Goal: Obtain resource: Download file/media

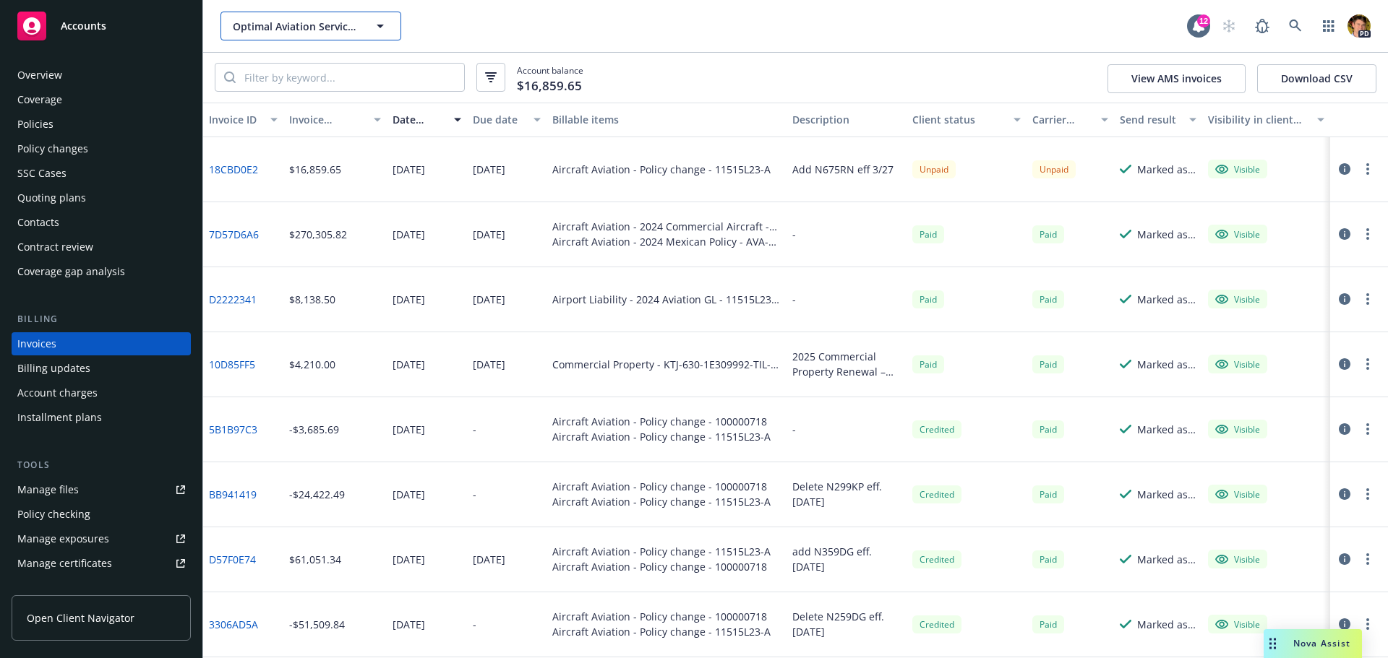
click at [312, 28] on span "Optimal Aviation Services, LLC (Commercial)" at bounding box center [295, 26] width 125 height 15
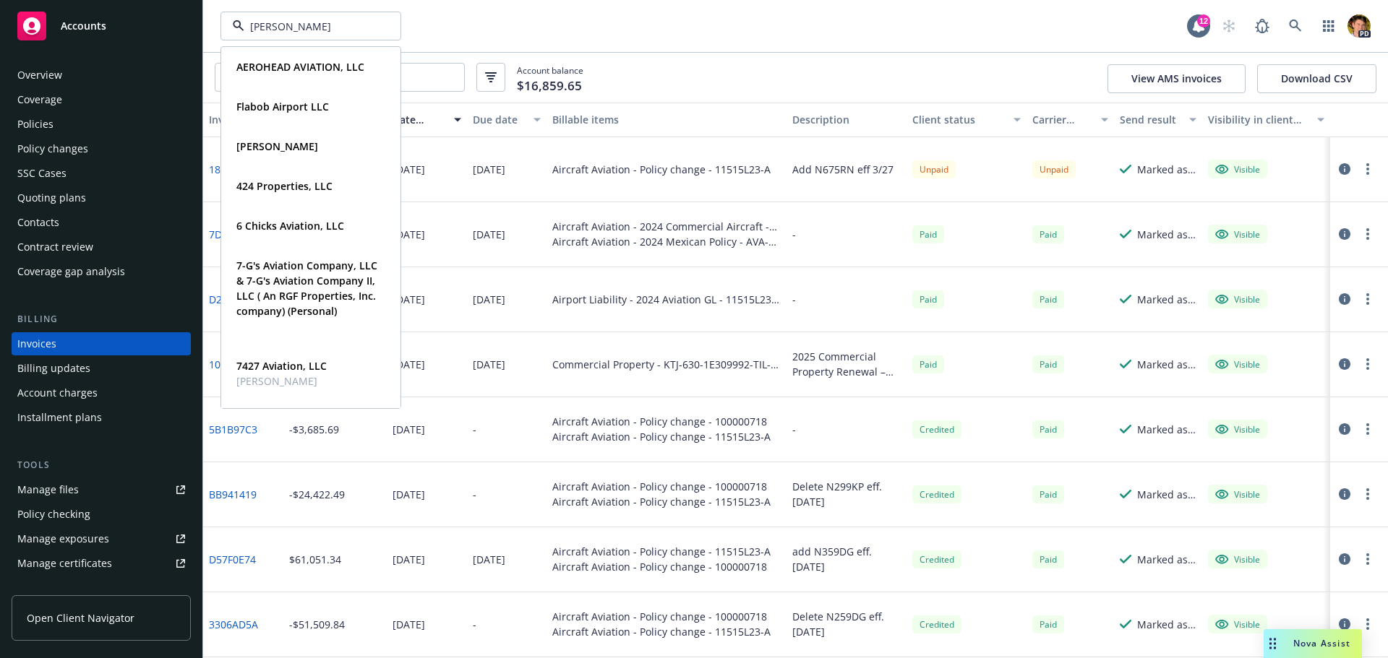
type input "[PERSON_NAME]"
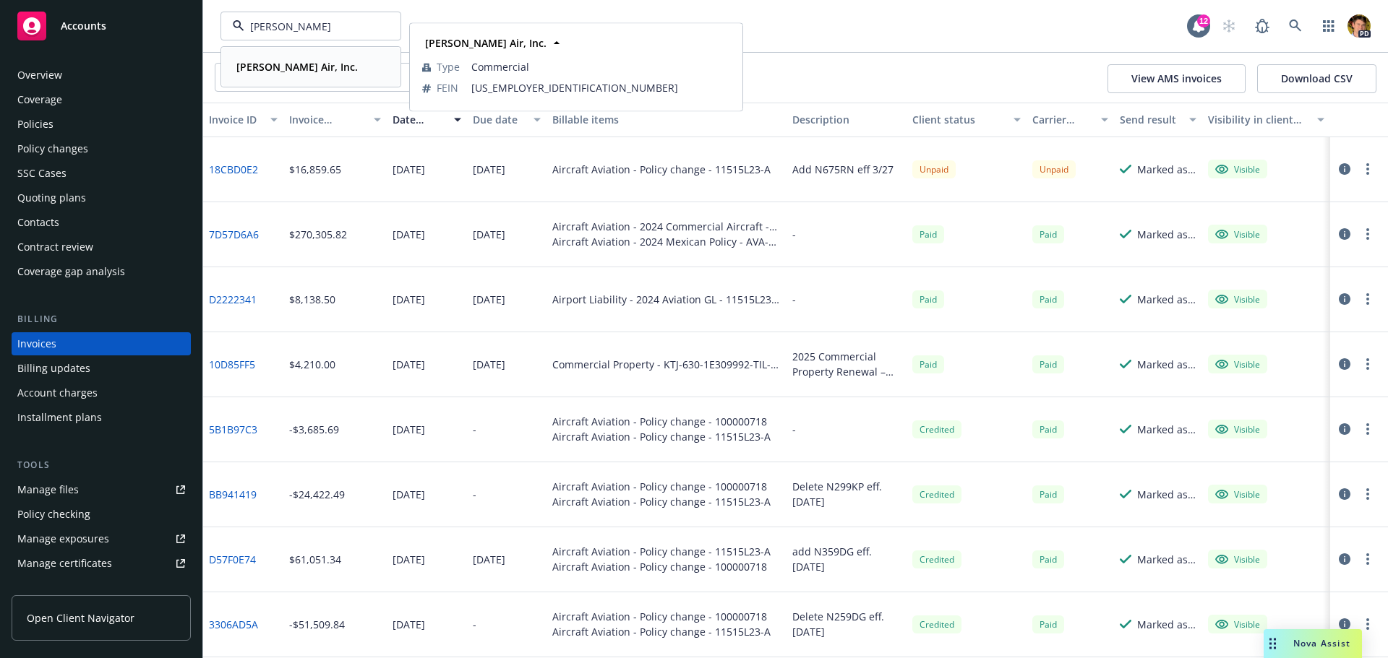
click at [278, 60] on strong "[PERSON_NAME] Air, Inc." at bounding box center [296, 67] width 121 height 14
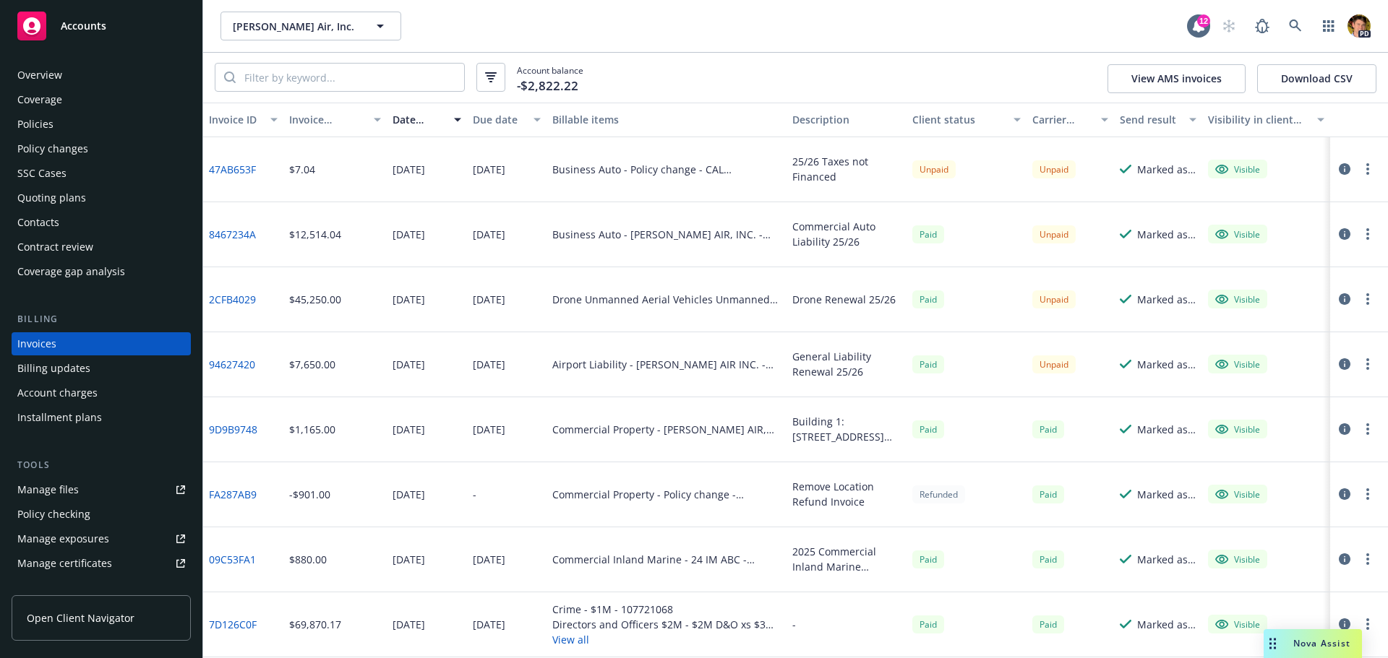
click at [59, 116] on div "Policies" at bounding box center [101, 124] width 168 height 23
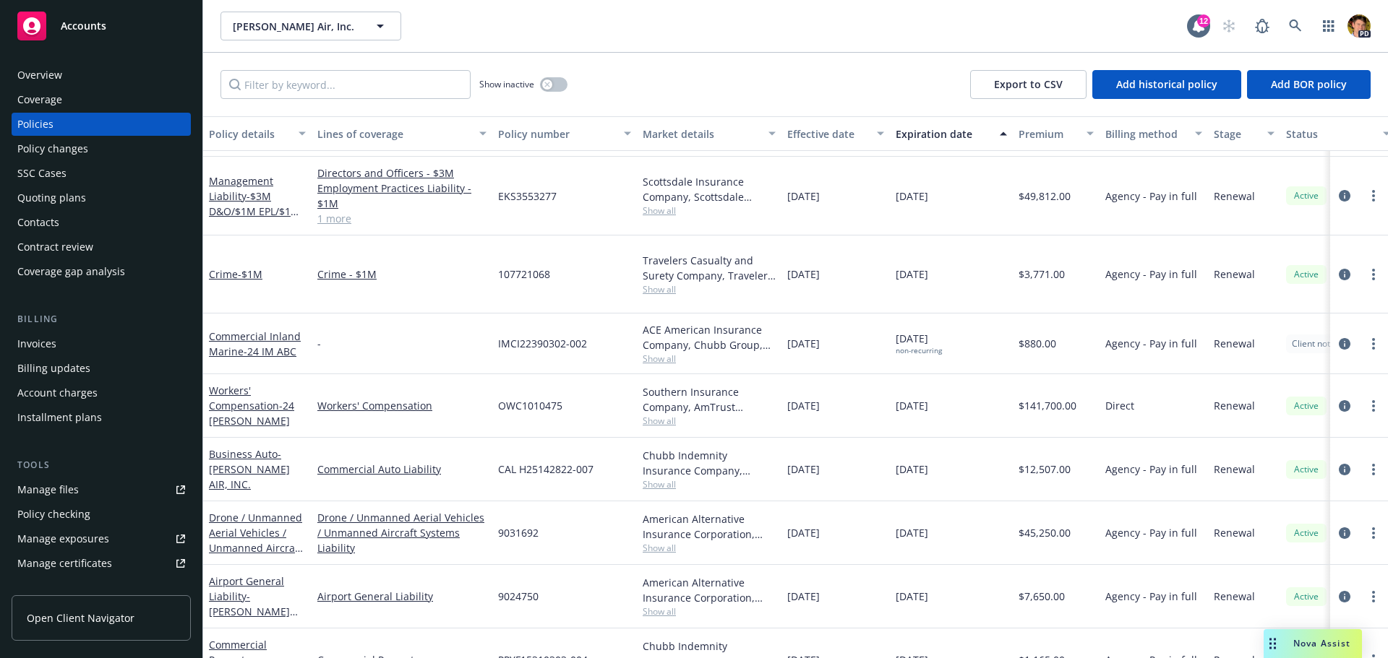
scroll to position [85, 0]
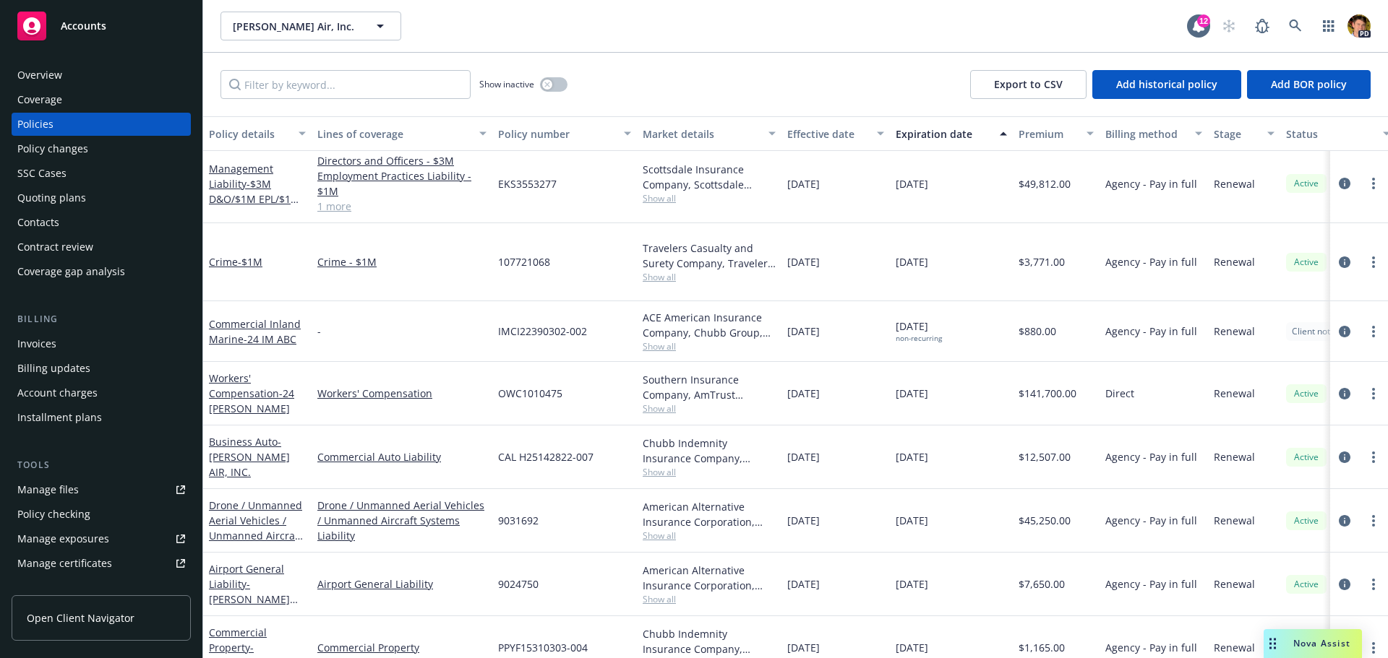
click at [110, 491] on link "Manage files" at bounding box center [101, 489] width 179 height 23
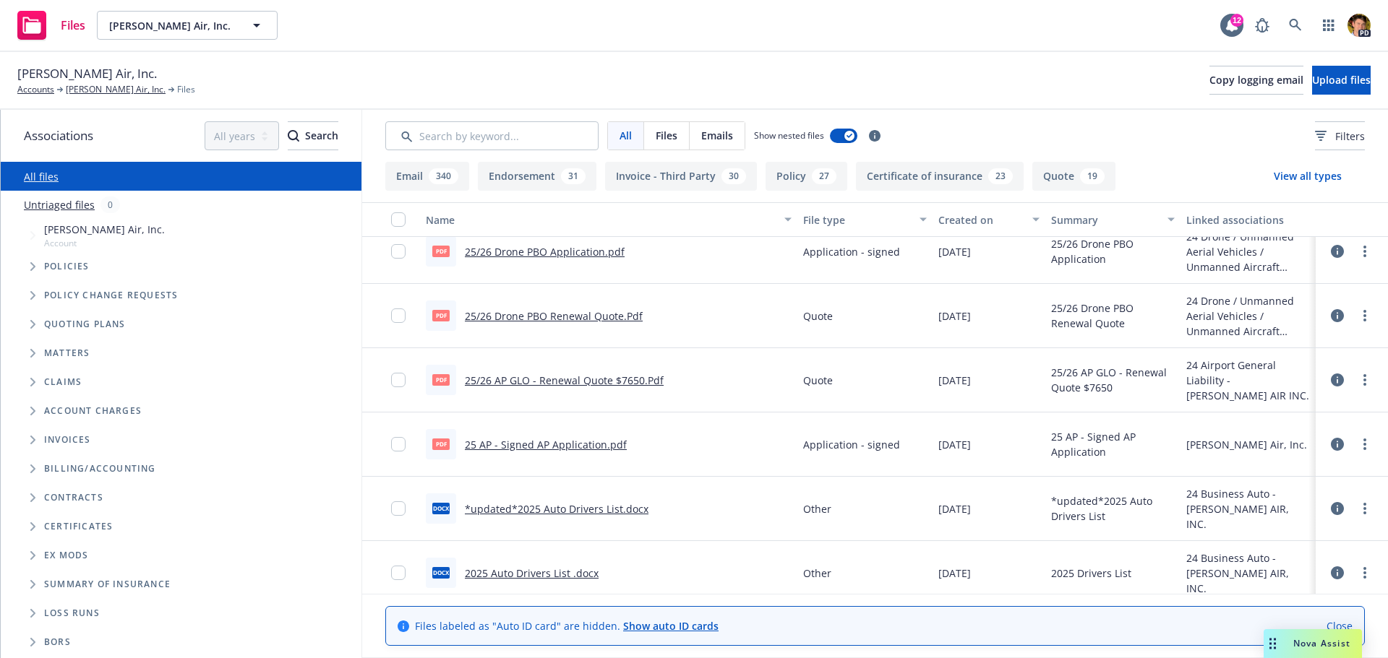
scroll to position [1445, 0]
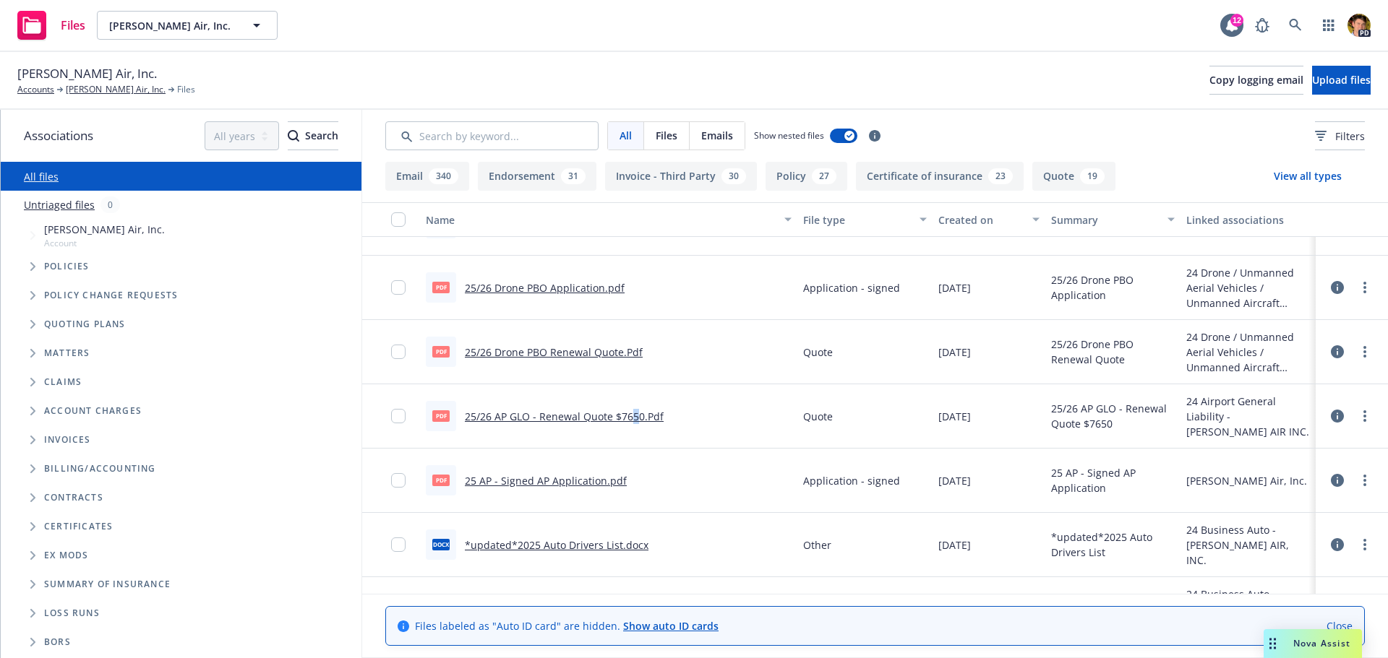
drag, startPoint x: 631, startPoint y: 421, endPoint x: 639, endPoint y: 444, distance: 24.5
click at [639, 444] on div "Pdf 25/26 AP GLO - Renewal Quote $7650.Pdf" at bounding box center [608, 416] width 377 height 64
click at [754, 434] on div "Pdf 25/26 AP GLO - Renewal Quote $7650.Pdf" at bounding box center [608, 416] width 377 height 64
click at [361, 39] on div "Files Elroy Air, Inc. Elroy Air, Inc. 12 PD" at bounding box center [694, 26] width 1388 height 52
